Goal: Task Accomplishment & Management: Use online tool/utility

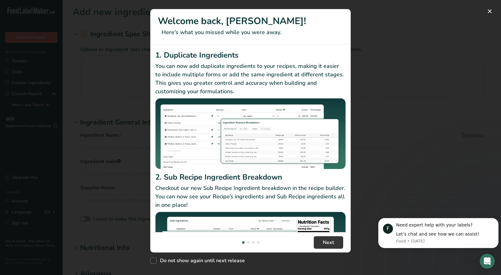
click at [248, 174] on div "New Features" at bounding box center [250, 137] width 501 height 275
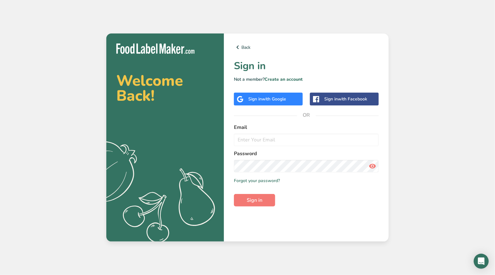
click at [263, 96] on div "Sign in with Google" at bounding box center [268, 99] width 38 height 7
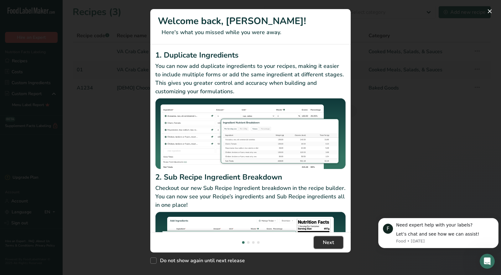
click at [322, 243] on button "Next" at bounding box center [328, 242] width 29 height 13
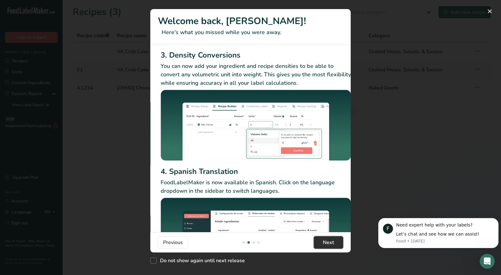
click at [322, 243] on button "Next" at bounding box center [328, 242] width 29 height 13
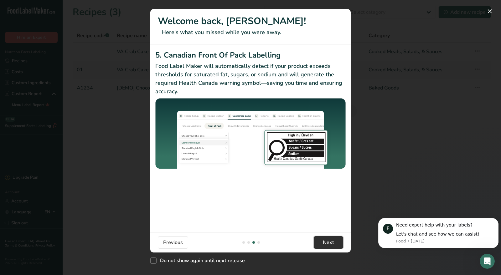
click at [322, 243] on button "Next" at bounding box center [328, 242] width 29 height 13
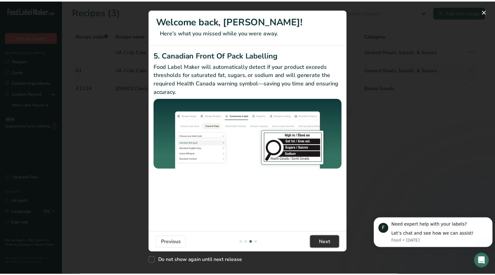
scroll to position [0, 596]
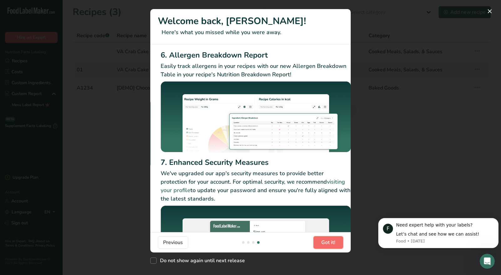
click at [322, 243] on span "Got it!" at bounding box center [328, 243] width 14 height 8
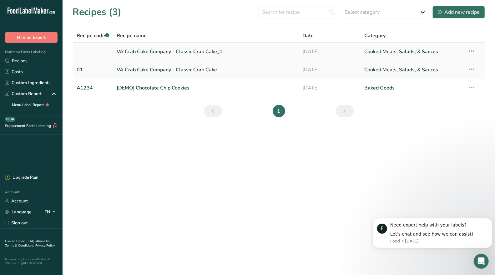
click at [203, 51] on link "VA Crab Cake Company - Classic Crab Cake_1" at bounding box center [206, 51] width 178 height 13
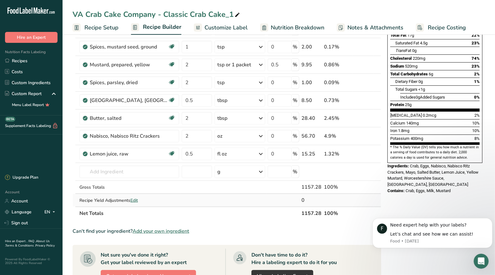
scroll to position [104, 0]
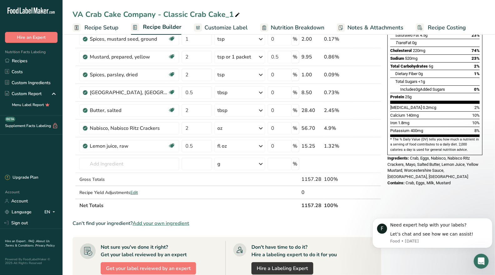
click at [158, 221] on span "Add your own ingredient" at bounding box center [161, 224] width 57 height 8
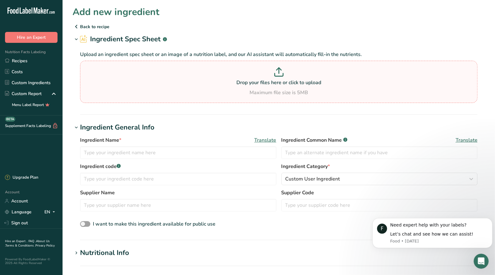
click at [276, 66] on section "Drop your files here or click to upload Maximum file size is 5MB" at bounding box center [279, 81] width 395 height 39
click at [276, 66] on input "Drop your files here or click to upload Maximum file size is 5MB" at bounding box center [279, 82] width 398 height 42
type input "C:\fakepath\IMG_5634.jpeg"
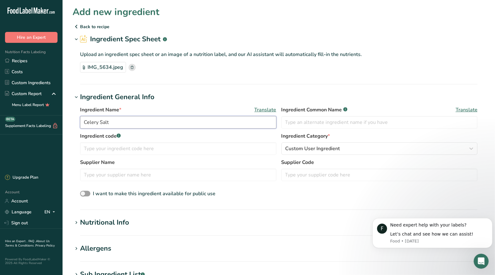
drag, startPoint x: 114, startPoint y: 121, endPoint x: 74, endPoint y: 115, distance: 40.9
click at [74, 115] on div "Ingredient Name * Translate Celery Salt Ingredient Common Name .a-a{fill:#34736…" at bounding box center [279, 152] width 413 height 100
type input "[GEOGRAPHIC_DATA]"
click at [254, 98] on h1 "Ingredient General Info" at bounding box center [279, 97] width 413 height 10
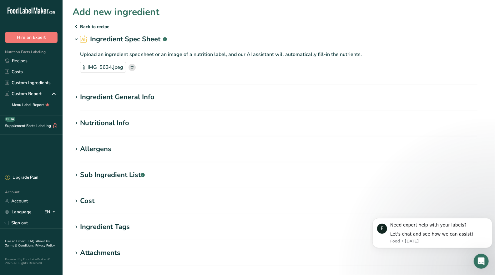
click at [123, 95] on div "Ingredient General Info" at bounding box center [117, 97] width 74 height 10
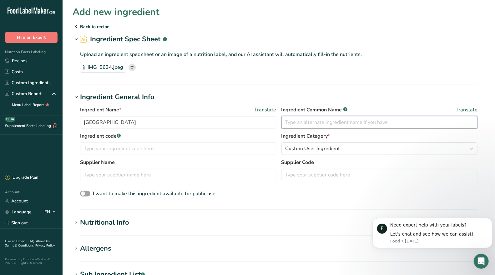
click at [306, 124] on input "text" at bounding box center [380, 122] width 197 height 13
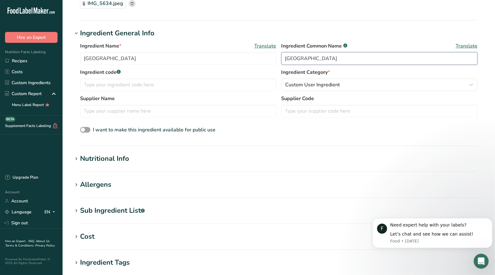
scroll to position [69, 0]
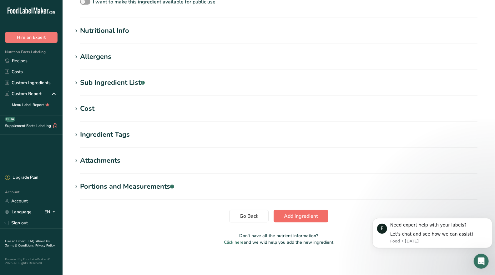
type input "[GEOGRAPHIC_DATA]"
click at [305, 219] on span "Add ingredient" at bounding box center [301, 217] width 34 height 8
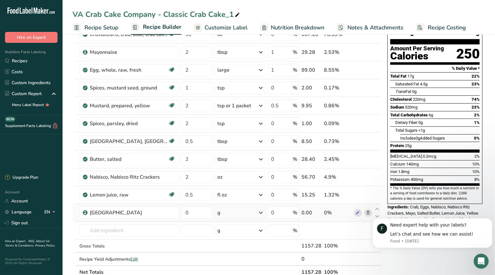
scroll to position [69, 0]
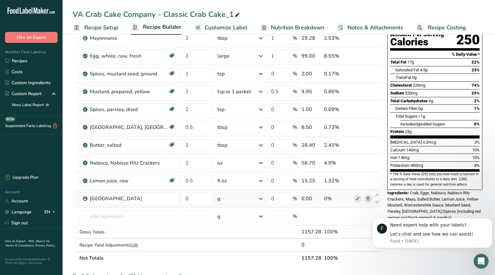
click at [238, 198] on div "g" at bounding box center [240, 198] width 51 height 13
